Goal: Find specific page/section: Find specific page/section

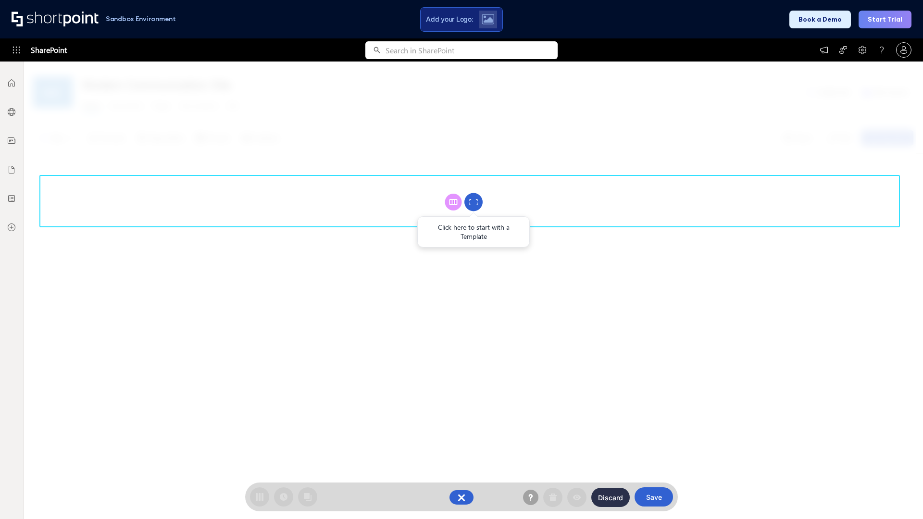
click at [474, 202] on circle at bounding box center [474, 202] width 18 height 18
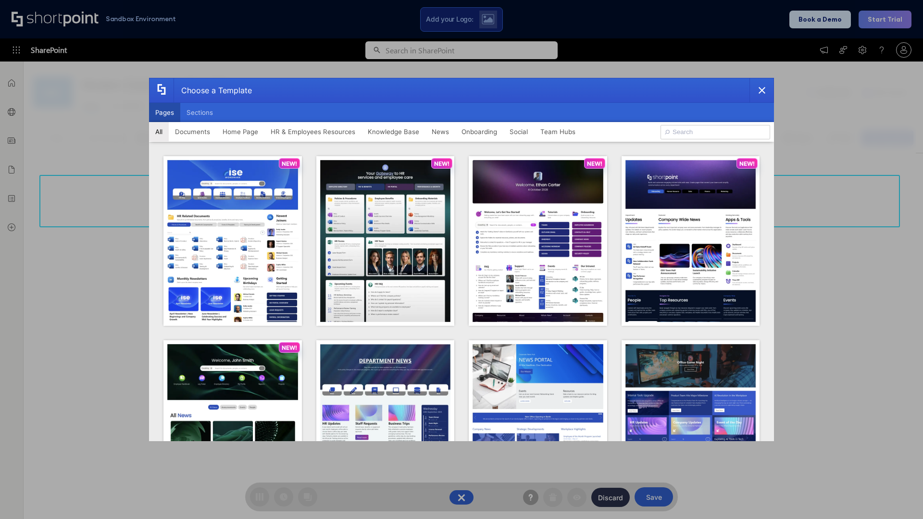
click at [164, 113] on button "Pages" at bounding box center [164, 112] width 31 height 19
type input "HR 6"
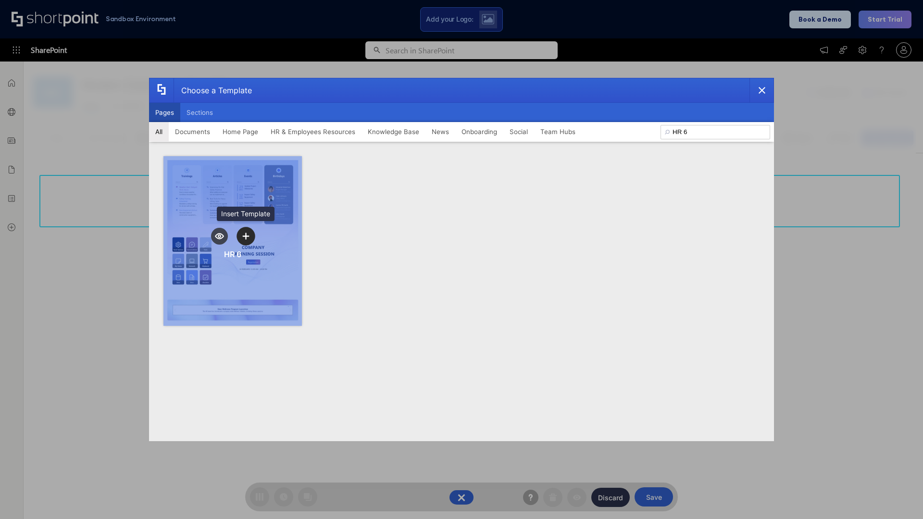
click at [246, 236] on icon "template selector" at bounding box center [245, 236] width 7 height 7
